Goal: Task Accomplishment & Management: Use online tool/utility

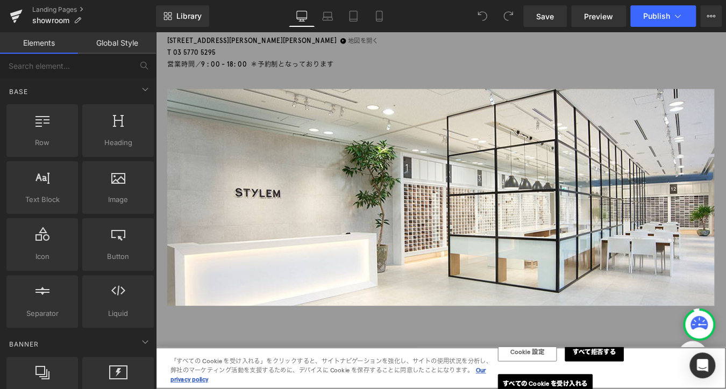
scroll to position [377, 0]
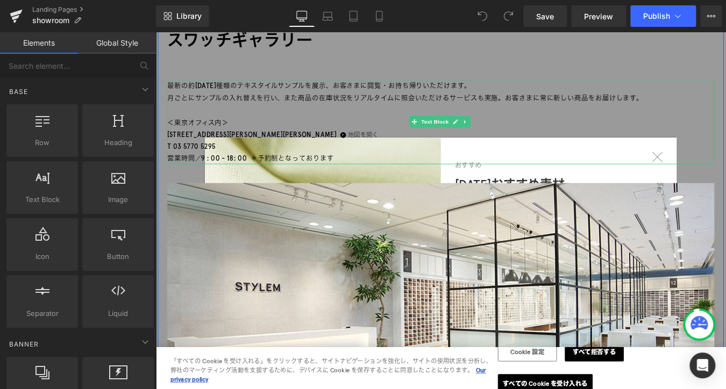
click at [216, 130] on p "＜東京オフィス内＞" at bounding box center [481, 136] width 624 height 14
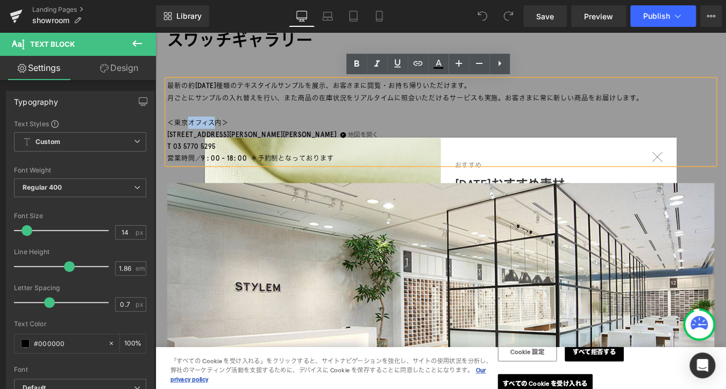
drag, startPoint x: 221, startPoint y: 134, endPoint x: 188, endPoint y: 137, distance: 32.9
click at [188, 137] on p "＜東京オフィス内＞" at bounding box center [481, 136] width 624 height 14
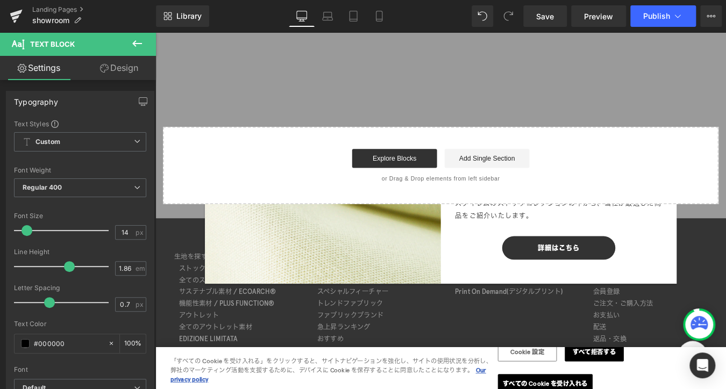
scroll to position [1453, 0]
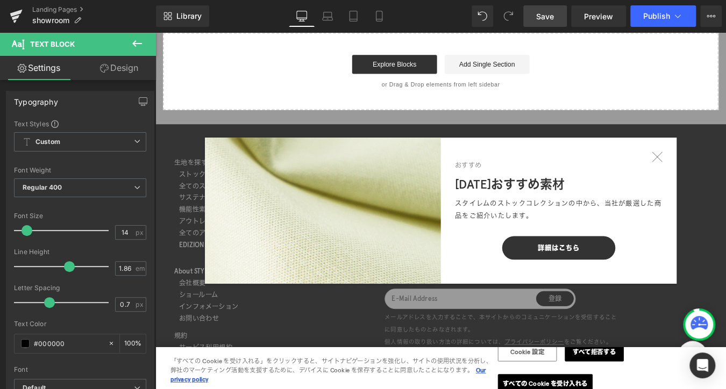
click at [545, 13] on span "Save" at bounding box center [545, 16] width 18 height 11
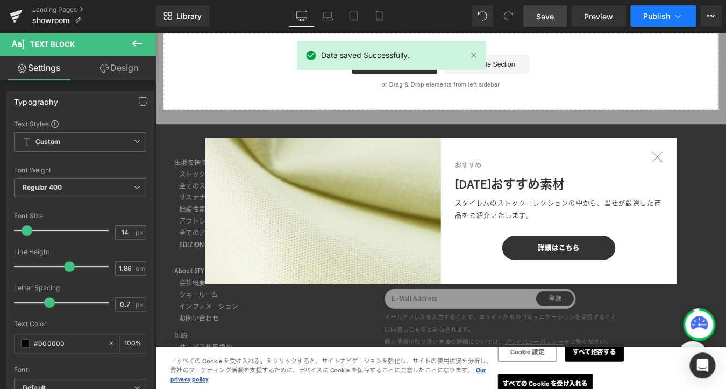
click at [545, 25] on button "Publish" at bounding box center [663, 16] width 66 height 22
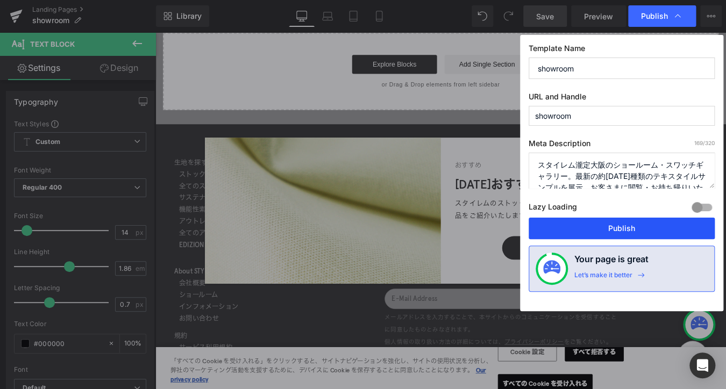
click at [545, 231] on button "Publish" at bounding box center [622, 229] width 186 height 22
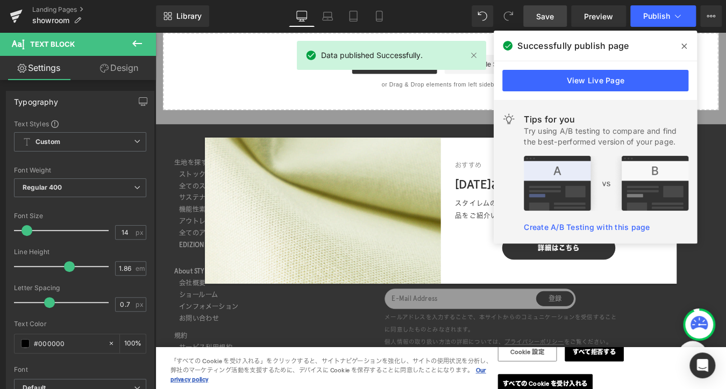
click at [545, 50] on span at bounding box center [684, 46] width 17 height 17
